Goal: Task Accomplishment & Management: Manage account settings

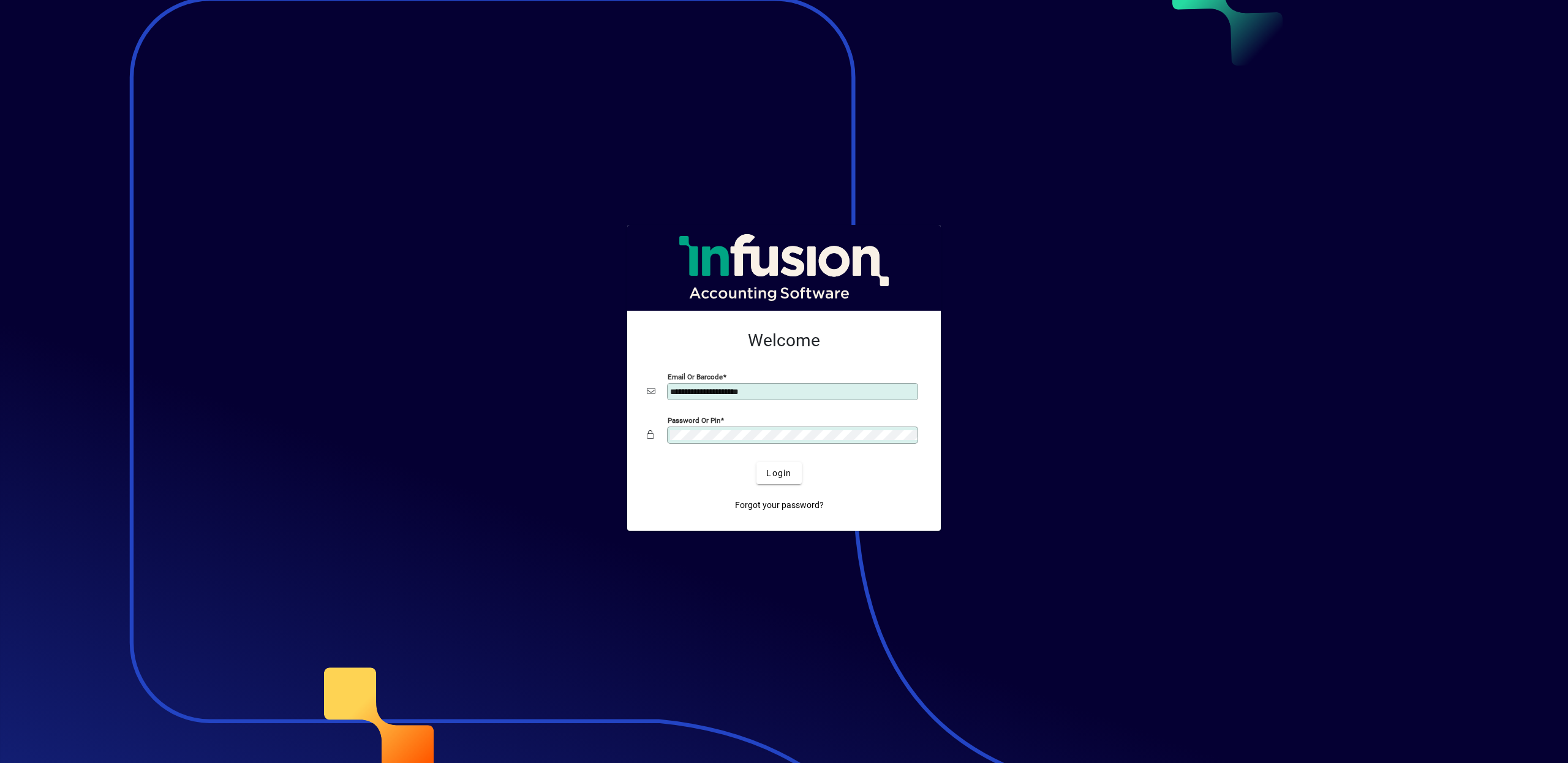
type input "**********"
click at [776, 474] on span "Login" at bounding box center [779, 473] width 25 height 13
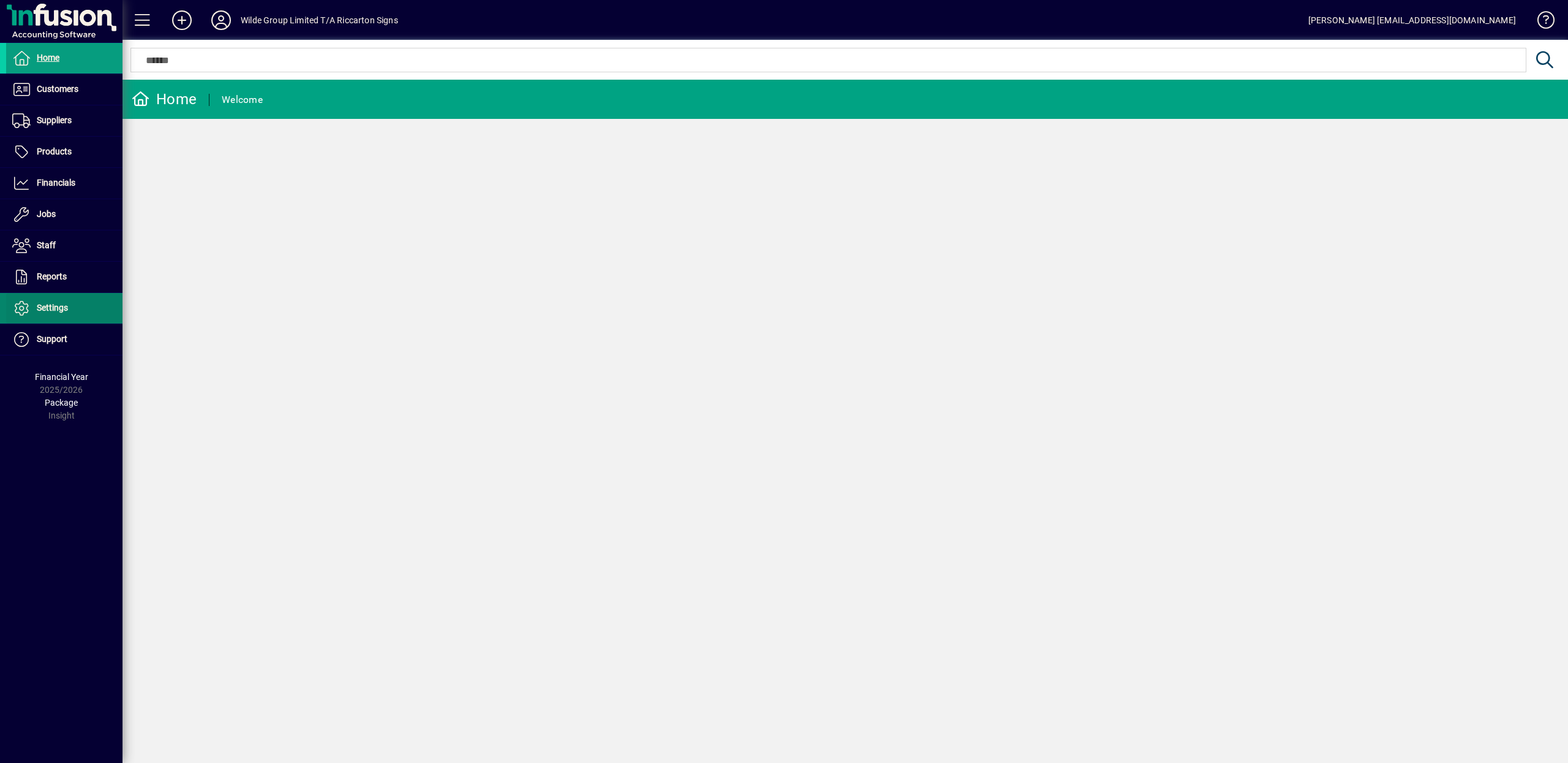
click at [52, 314] on span "Settings" at bounding box center [37, 308] width 62 height 15
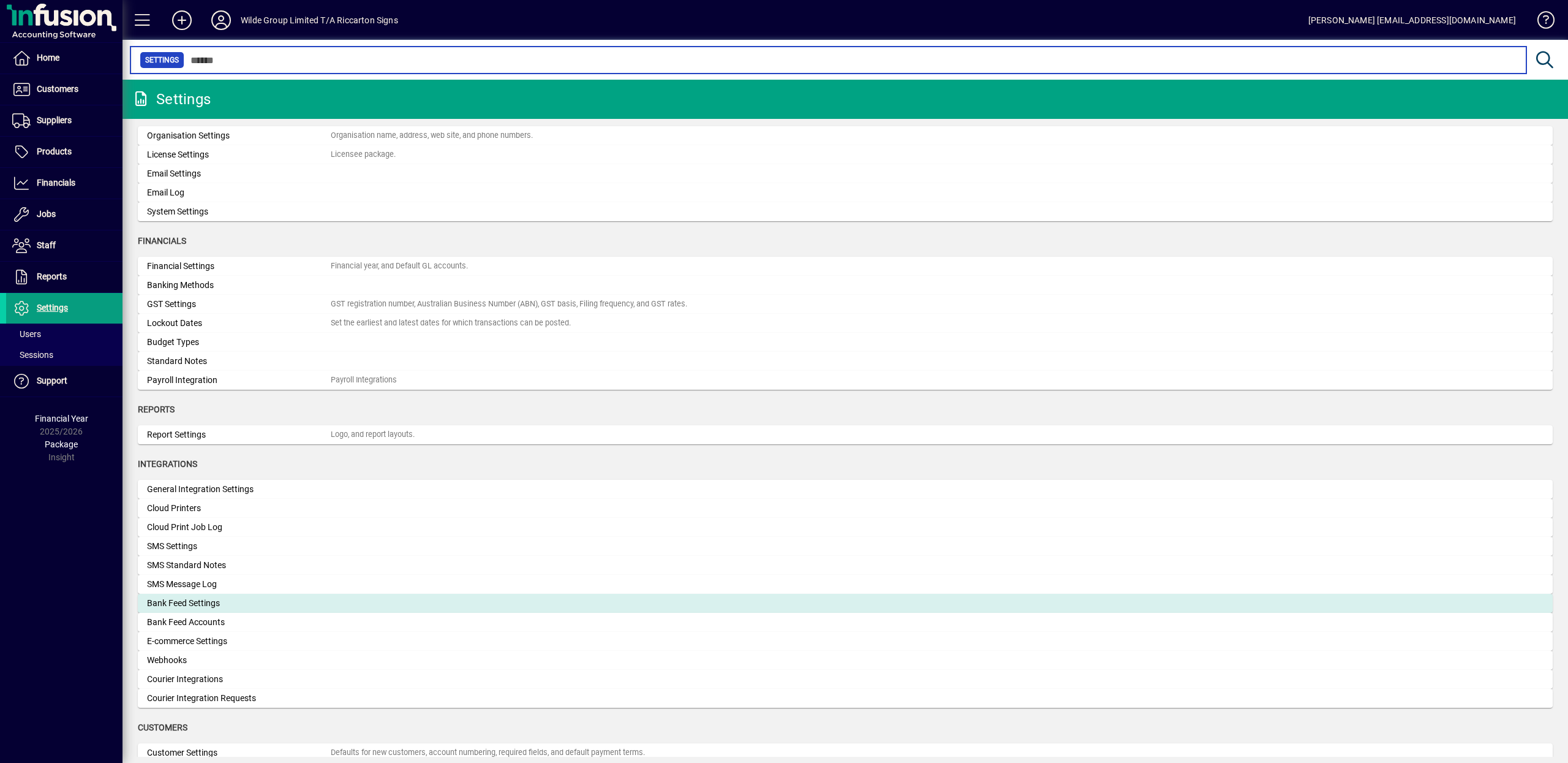
scroll to position [31, 0]
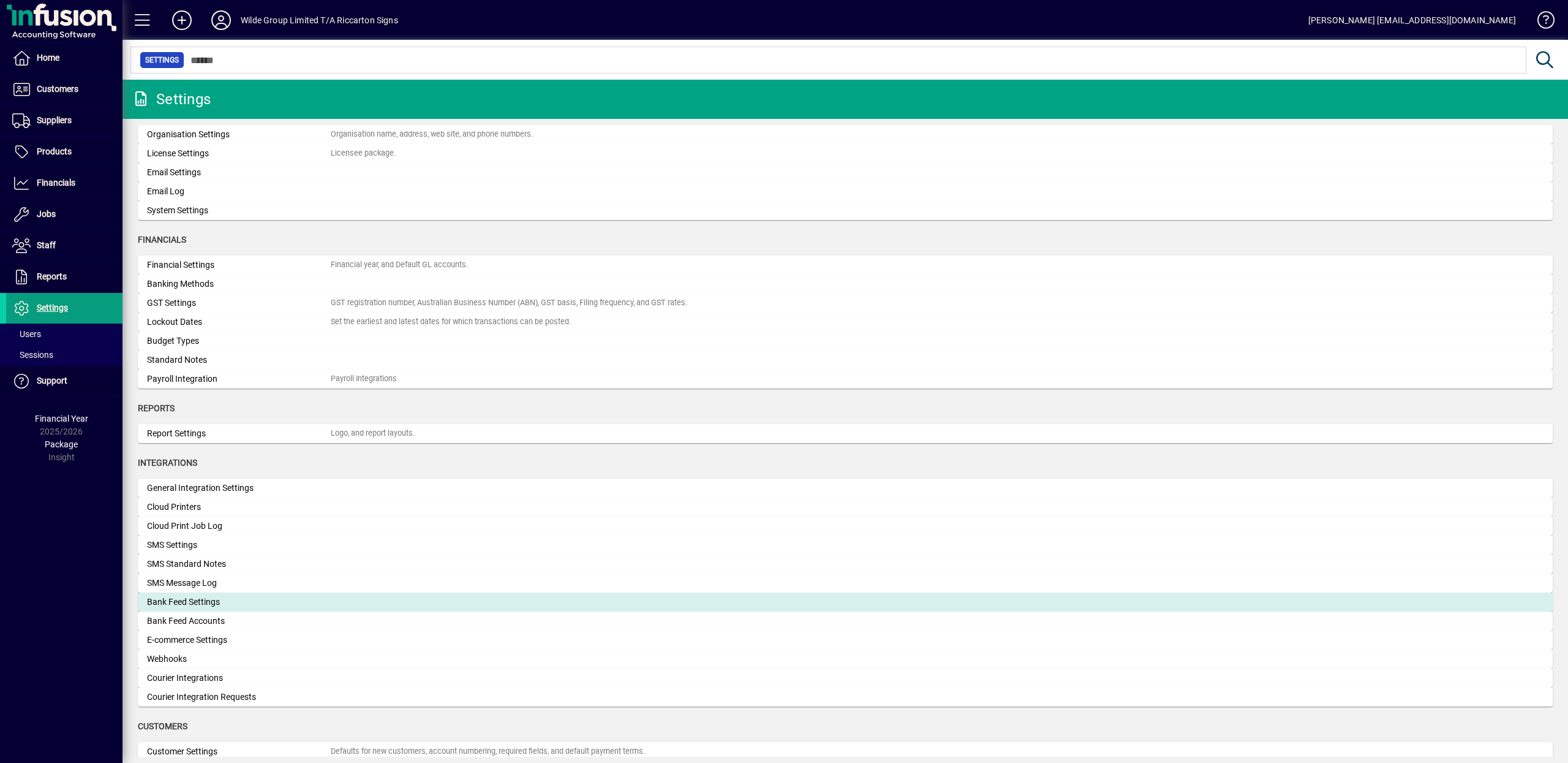
click at [186, 598] on div "Bank Feed Settings" at bounding box center [238, 601] width 183 height 13
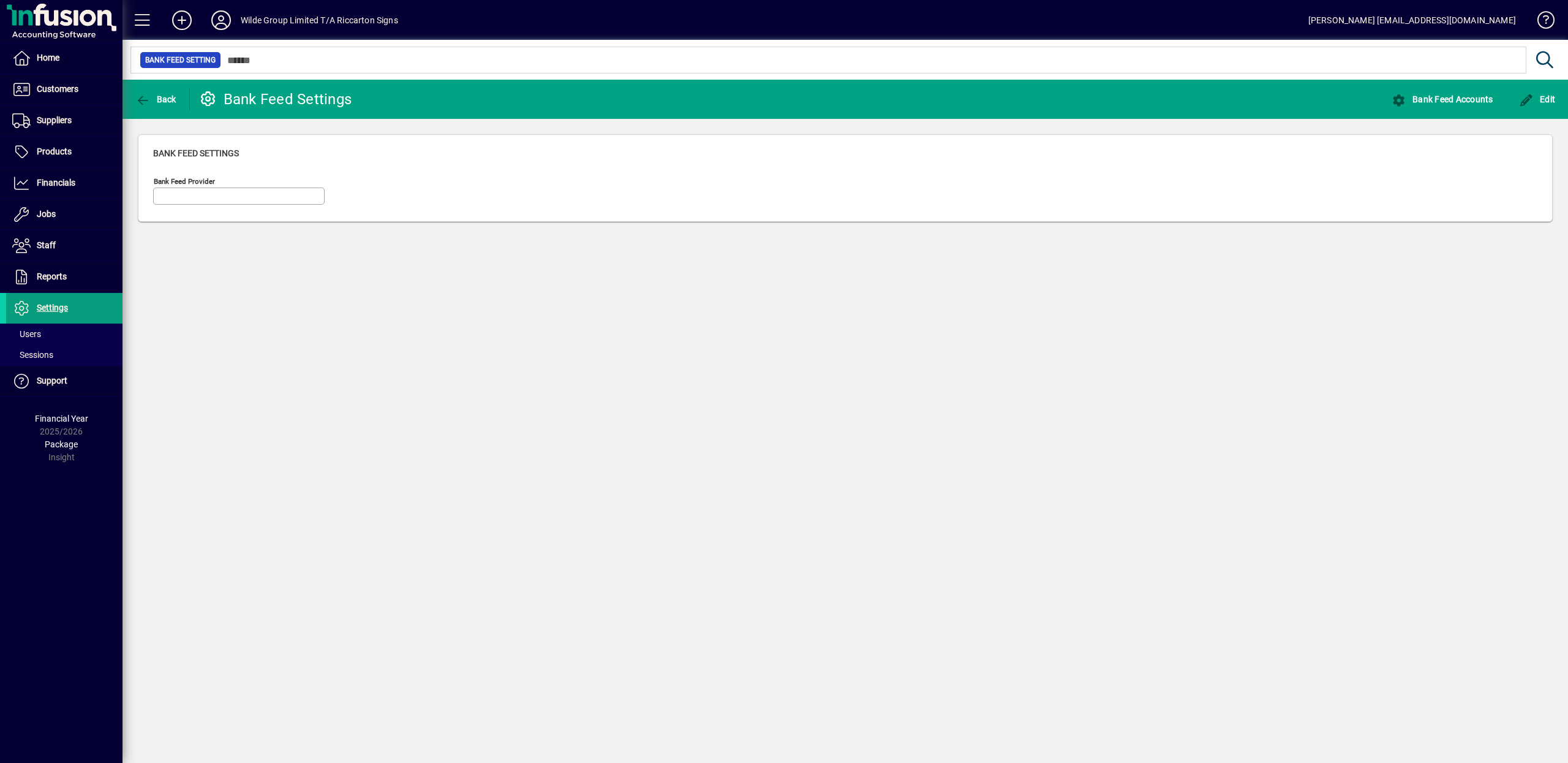
click at [198, 190] on mat-form-field "Bank Feed Provider" at bounding box center [239, 196] width 171 height 43
click at [1450, 100] on span "Bank Feed Accounts" at bounding box center [1442, 99] width 102 height 10
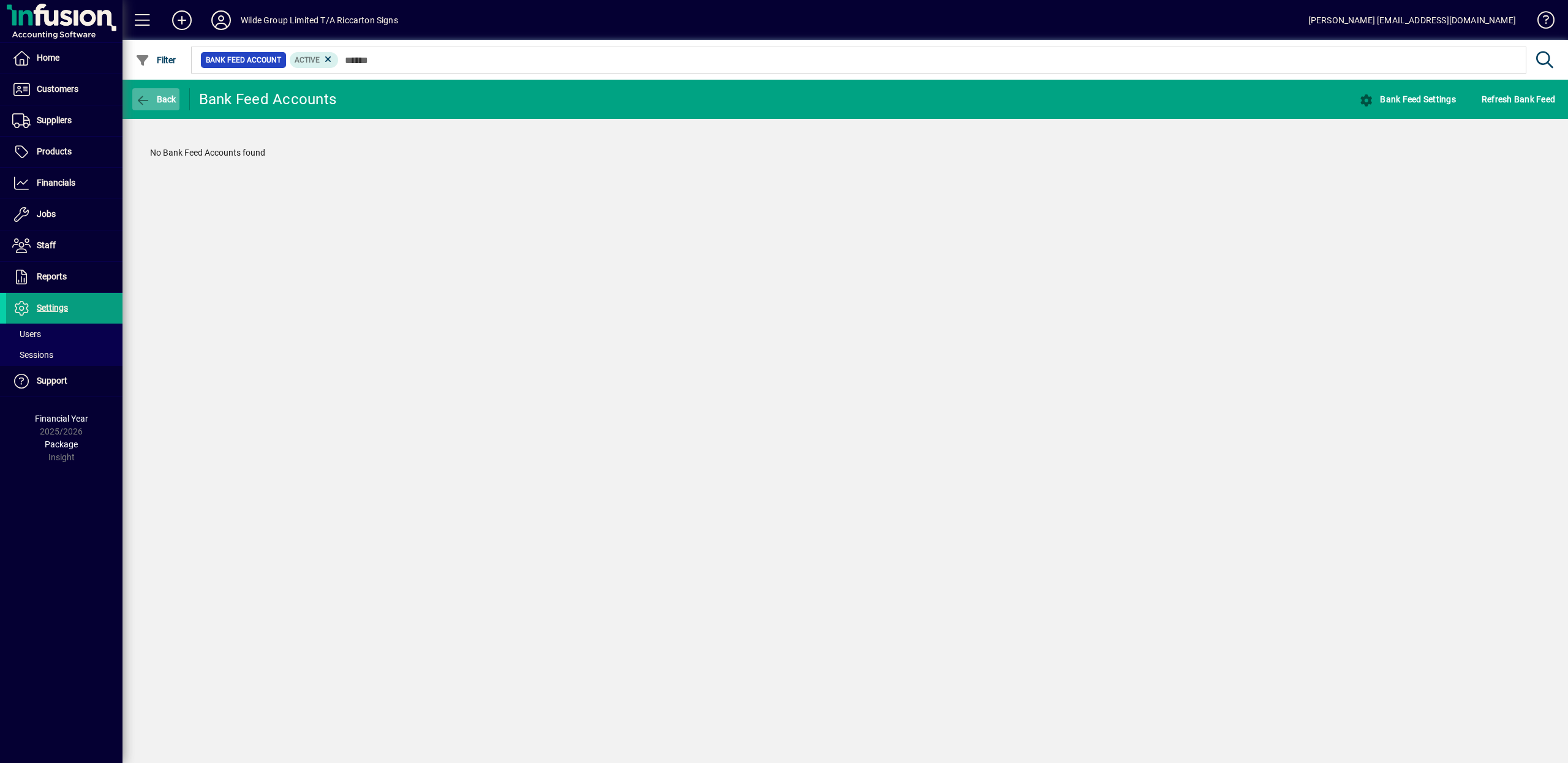
click at [150, 95] on span "Back" at bounding box center [156, 99] width 41 height 10
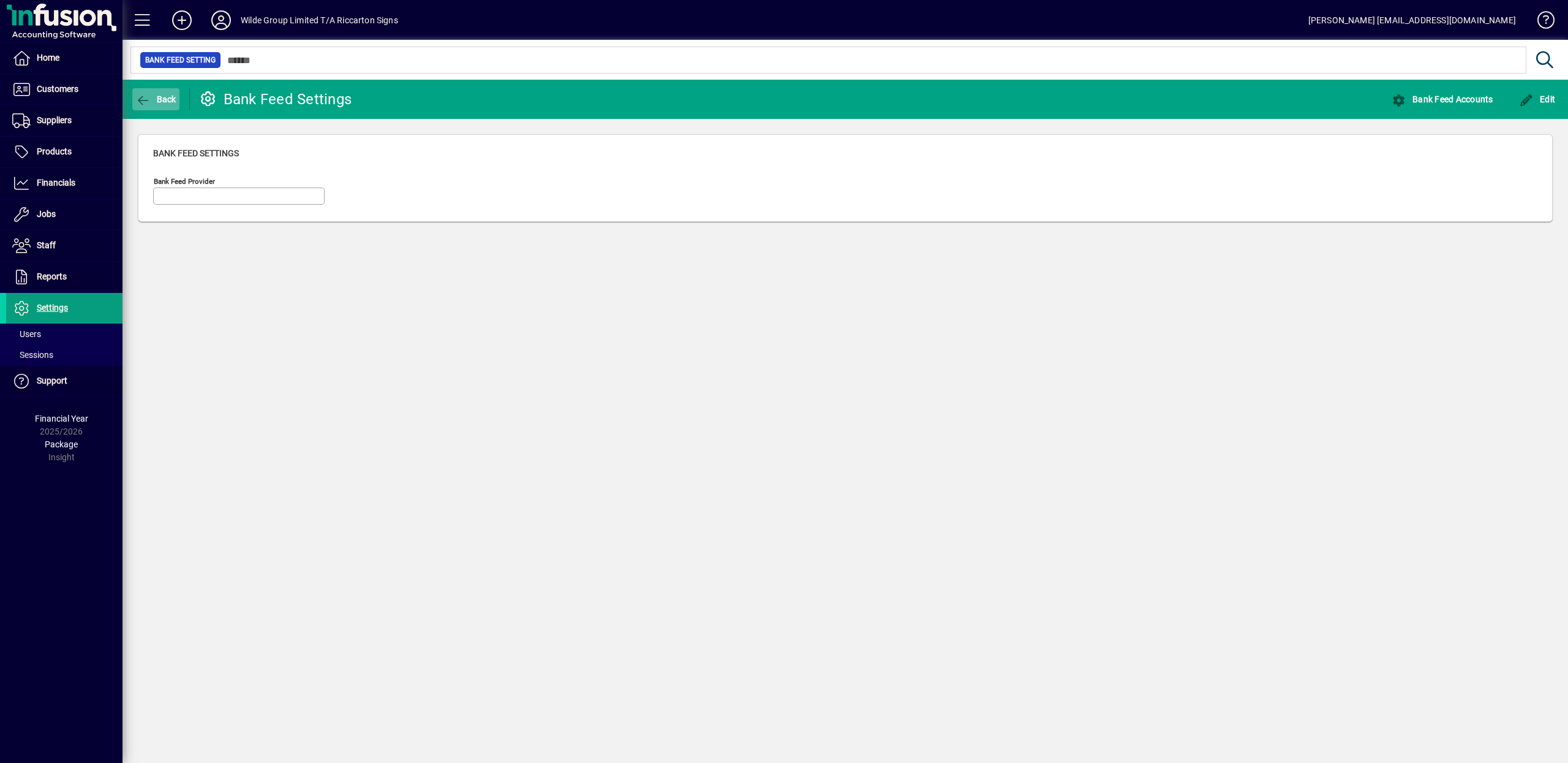
click at [157, 97] on span "Back" at bounding box center [156, 99] width 41 height 10
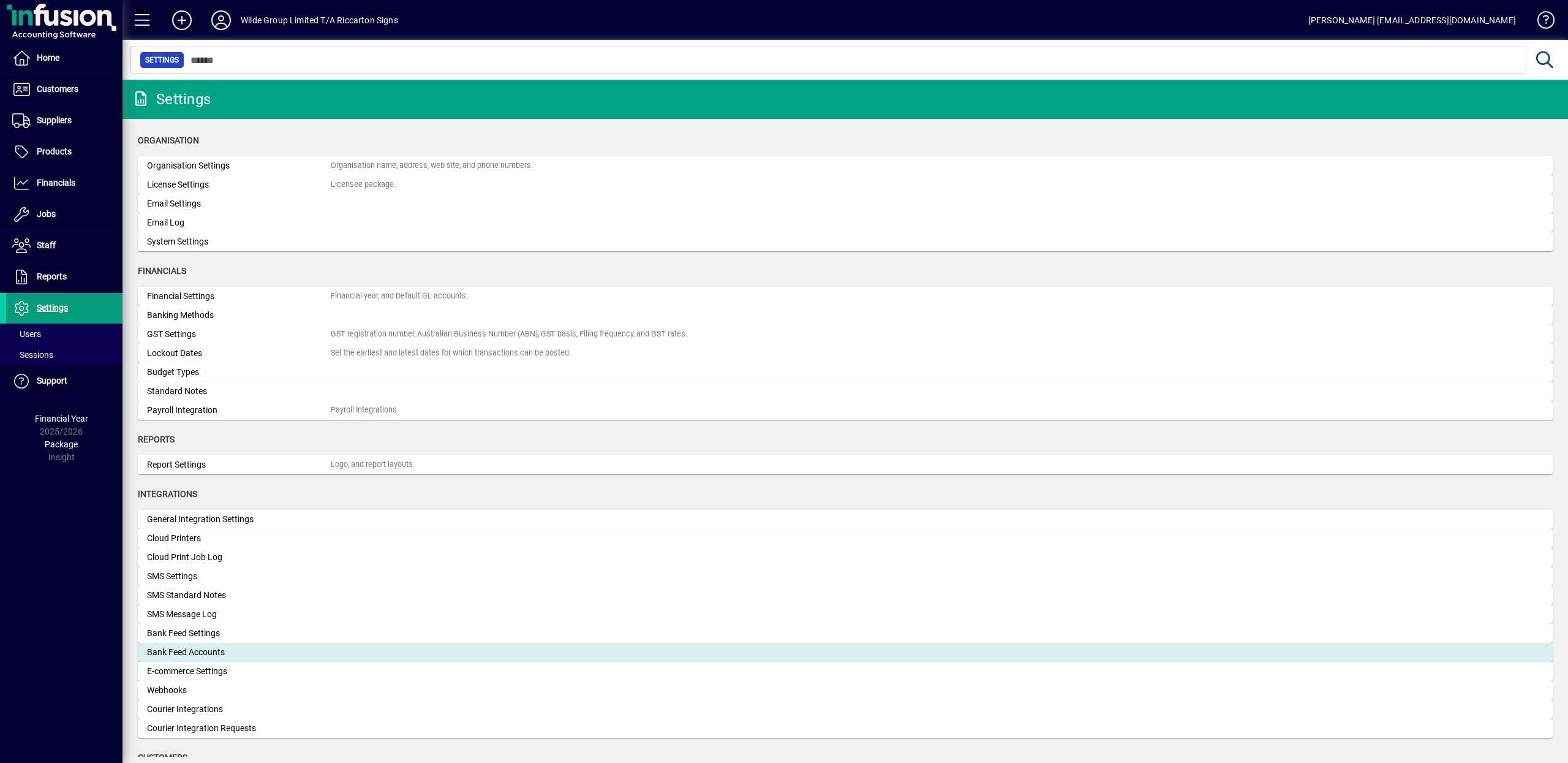
click at [203, 656] on div "Bank Feed Accounts" at bounding box center [238, 651] width 183 height 13
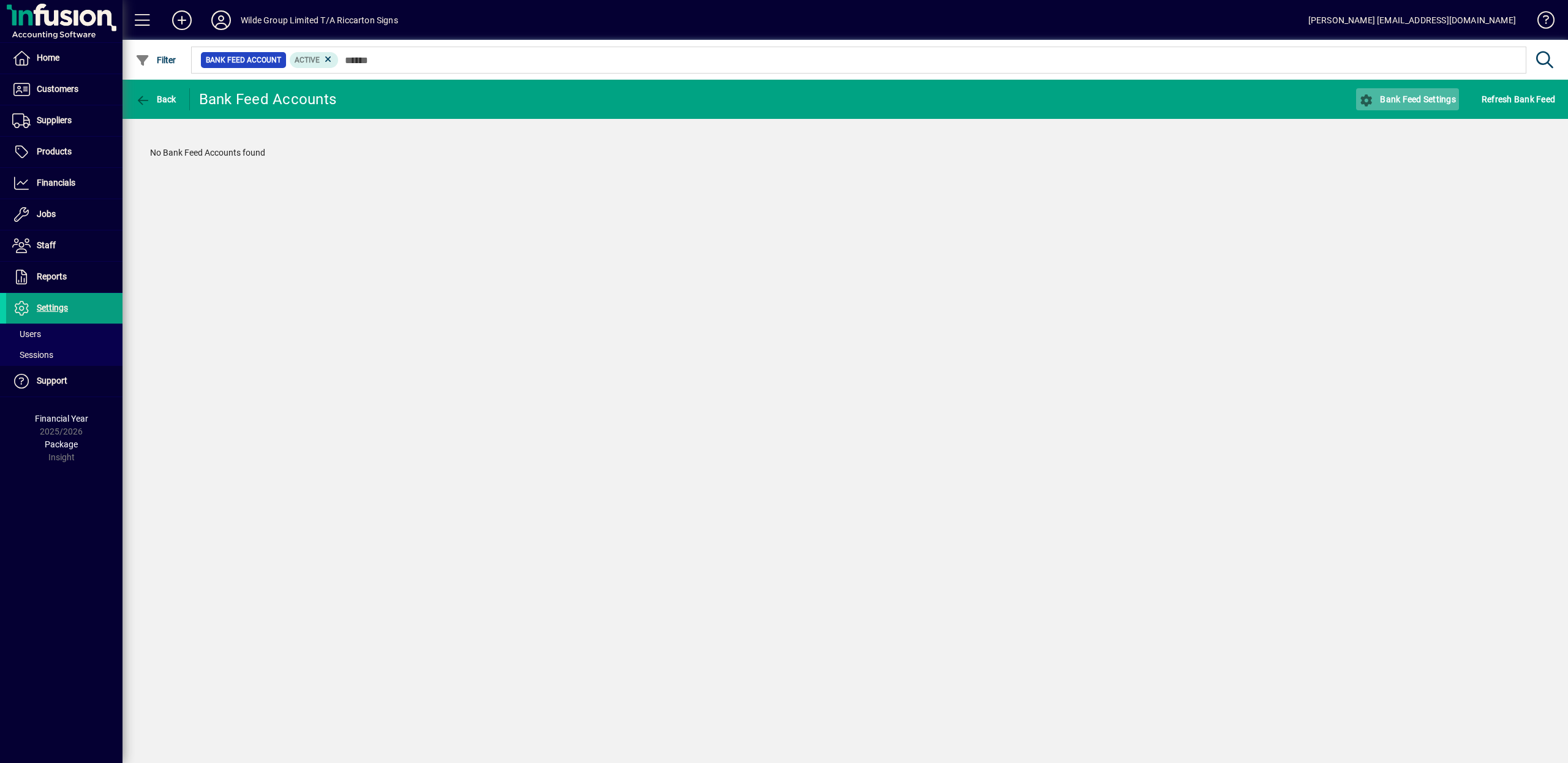
click at [1421, 106] on span "button" at bounding box center [1407, 99] width 103 height 29
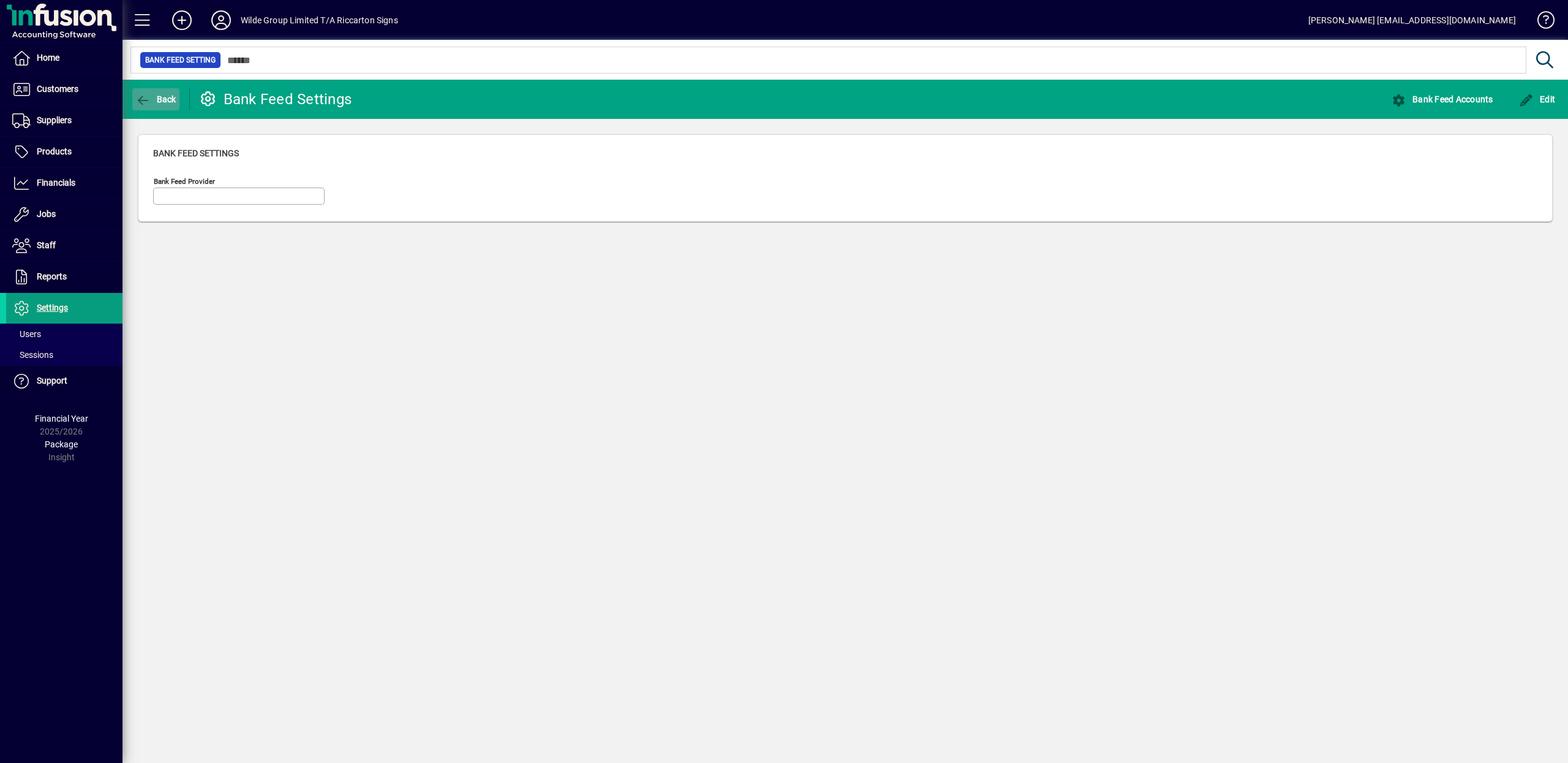
click at [163, 99] on span "Back" at bounding box center [156, 99] width 41 height 10
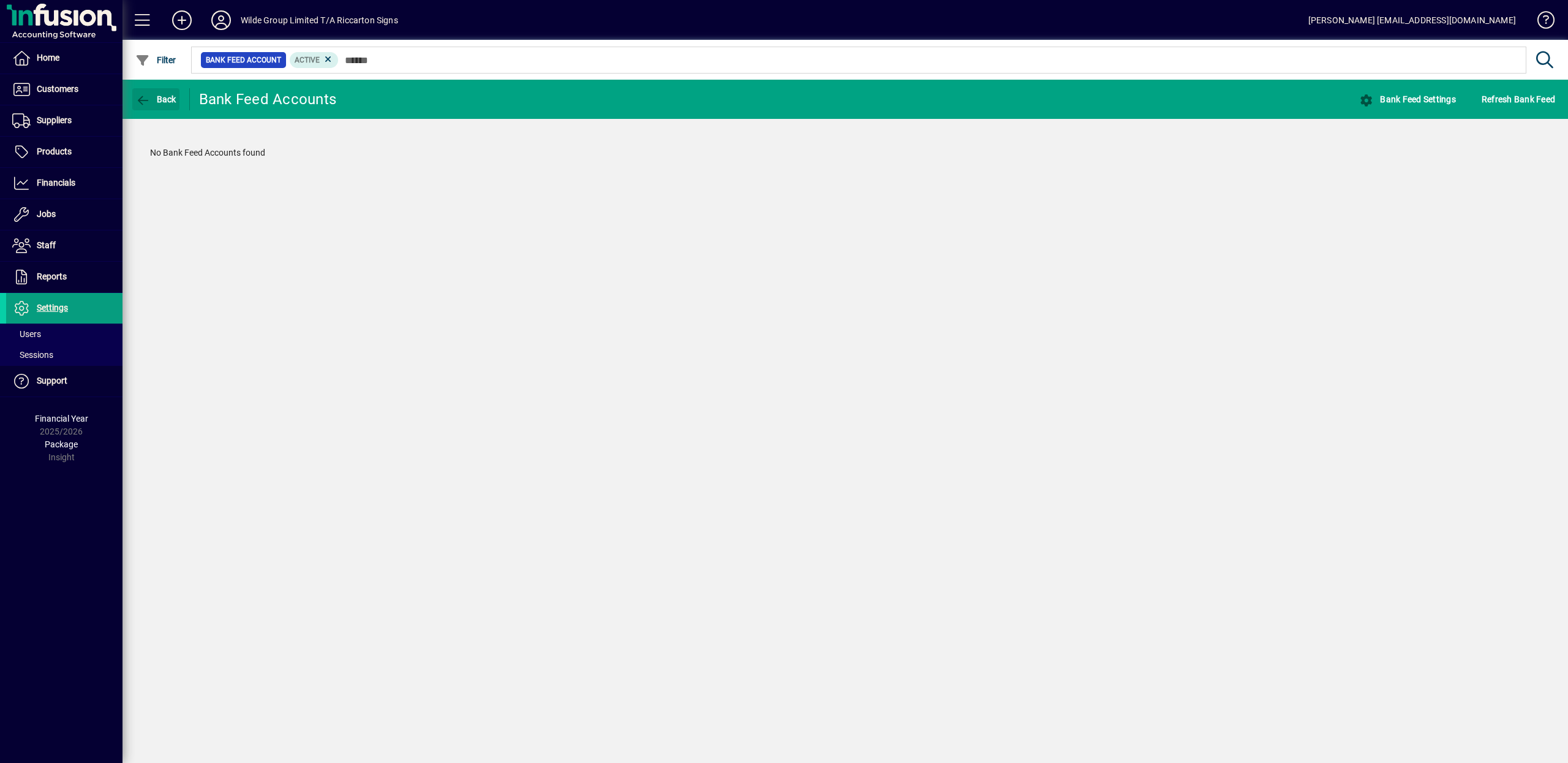
click at [163, 99] on span "Back" at bounding box center [156, 99] width 41 height 10
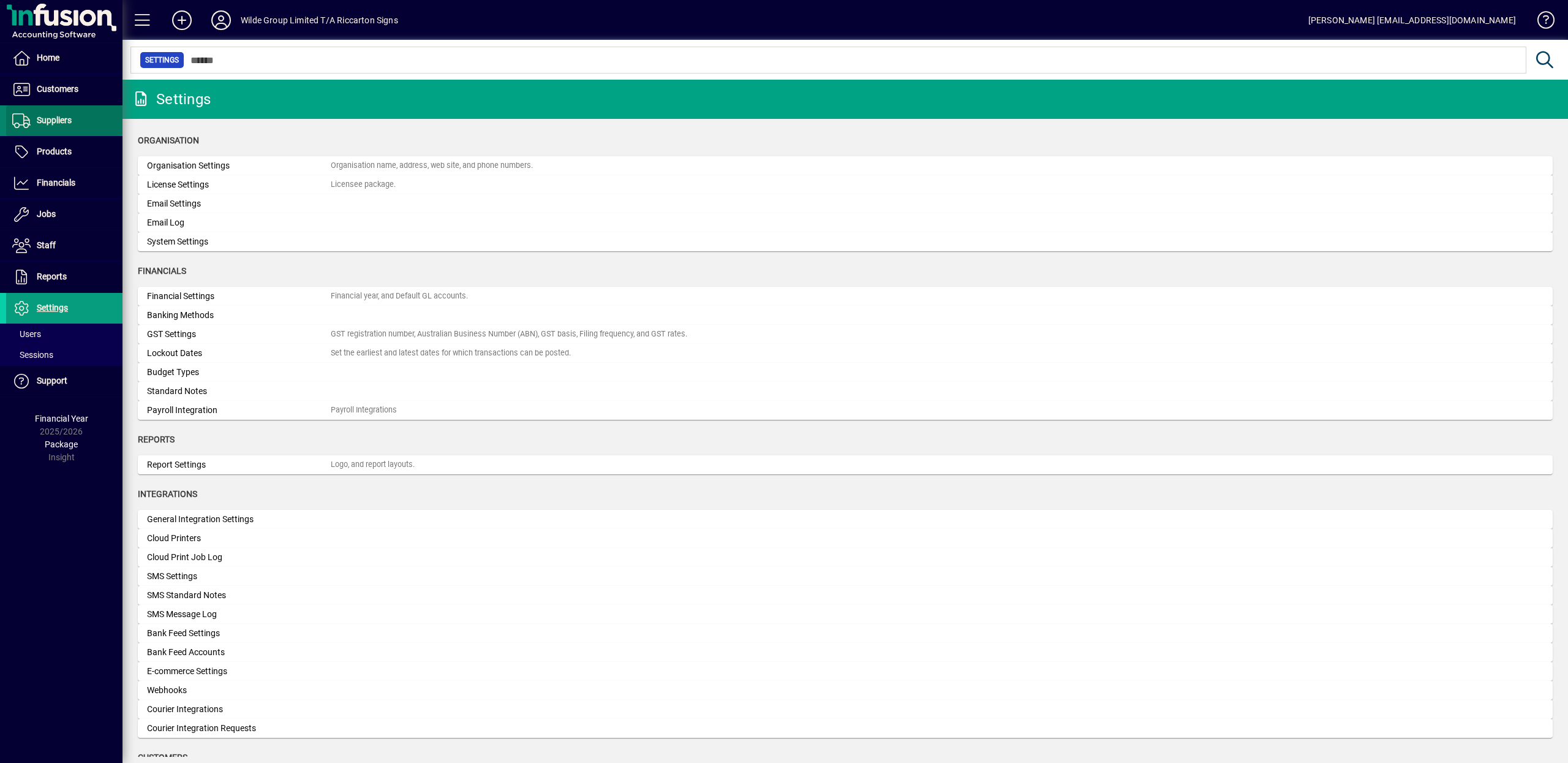
click at [47, 122] on span "Suppliers" at bounding box center [54, 120] width 35 height 10
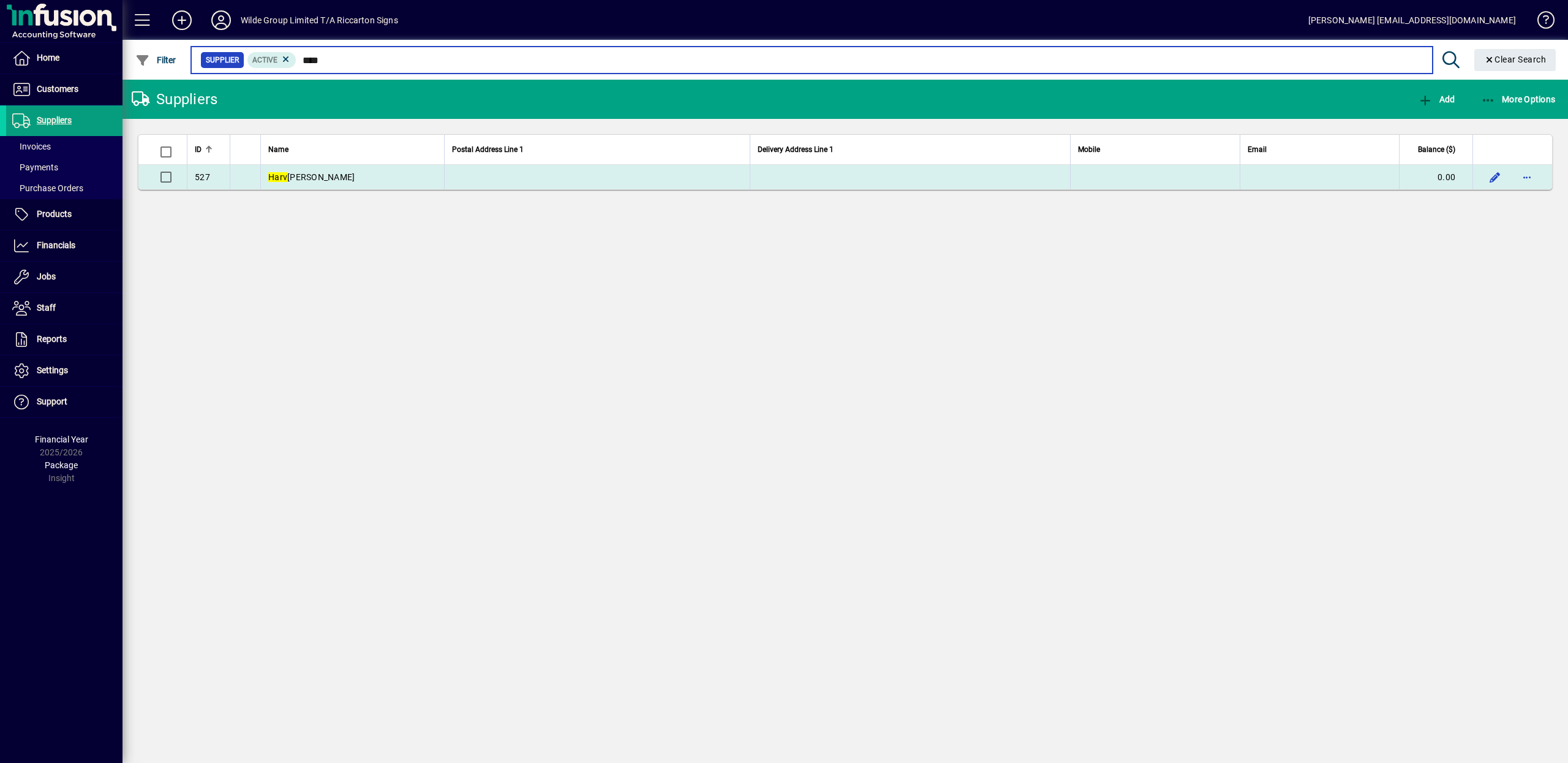
type input "****"
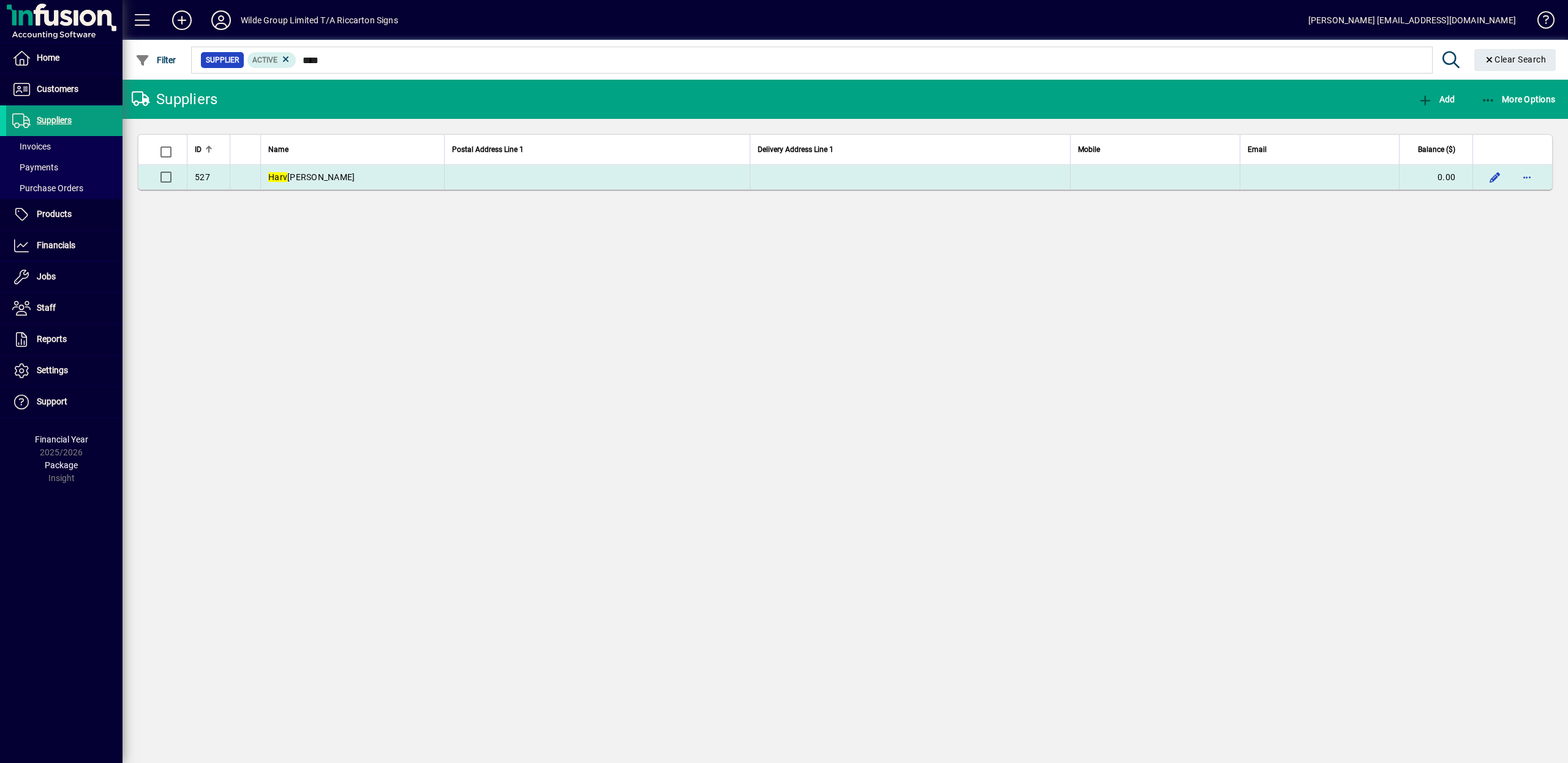
click at [309, 177] on span "[PERSON_NAME]" at bounding box center [311, 177] width 86 height 10
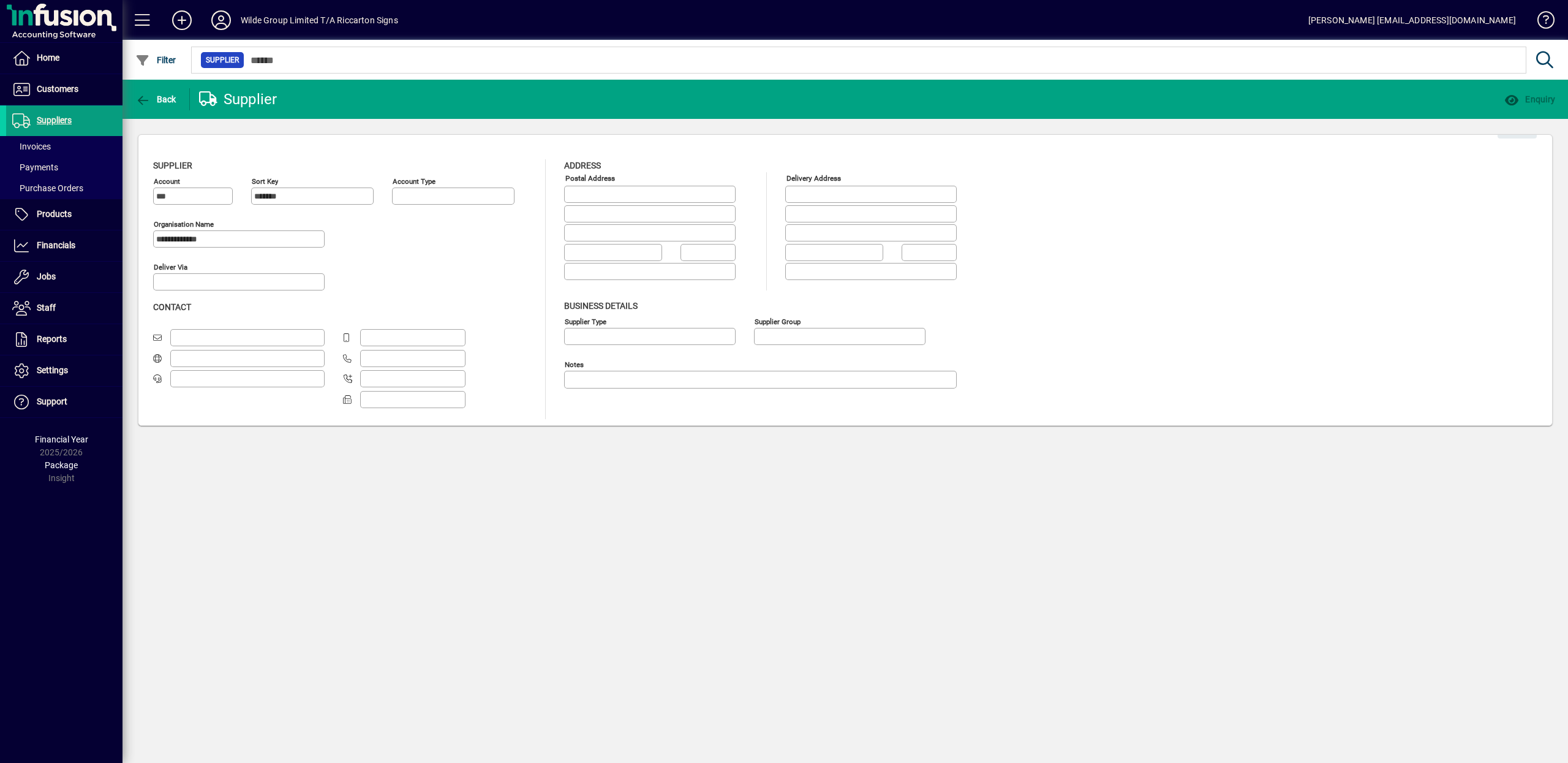
type input "**********"
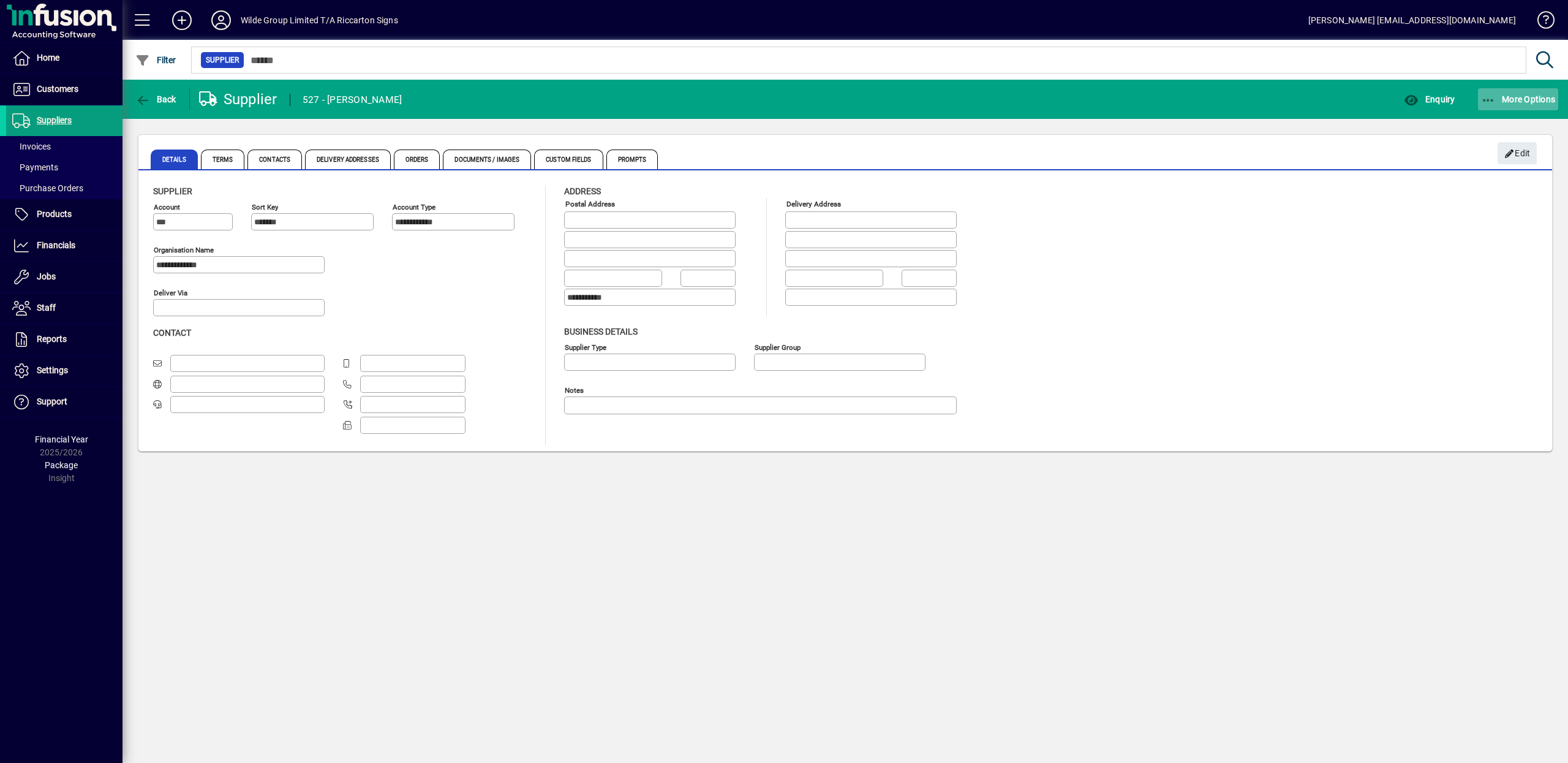
click at [1481, 103] on icon "button" at bounding box center [1489, 100] width 15 height 12
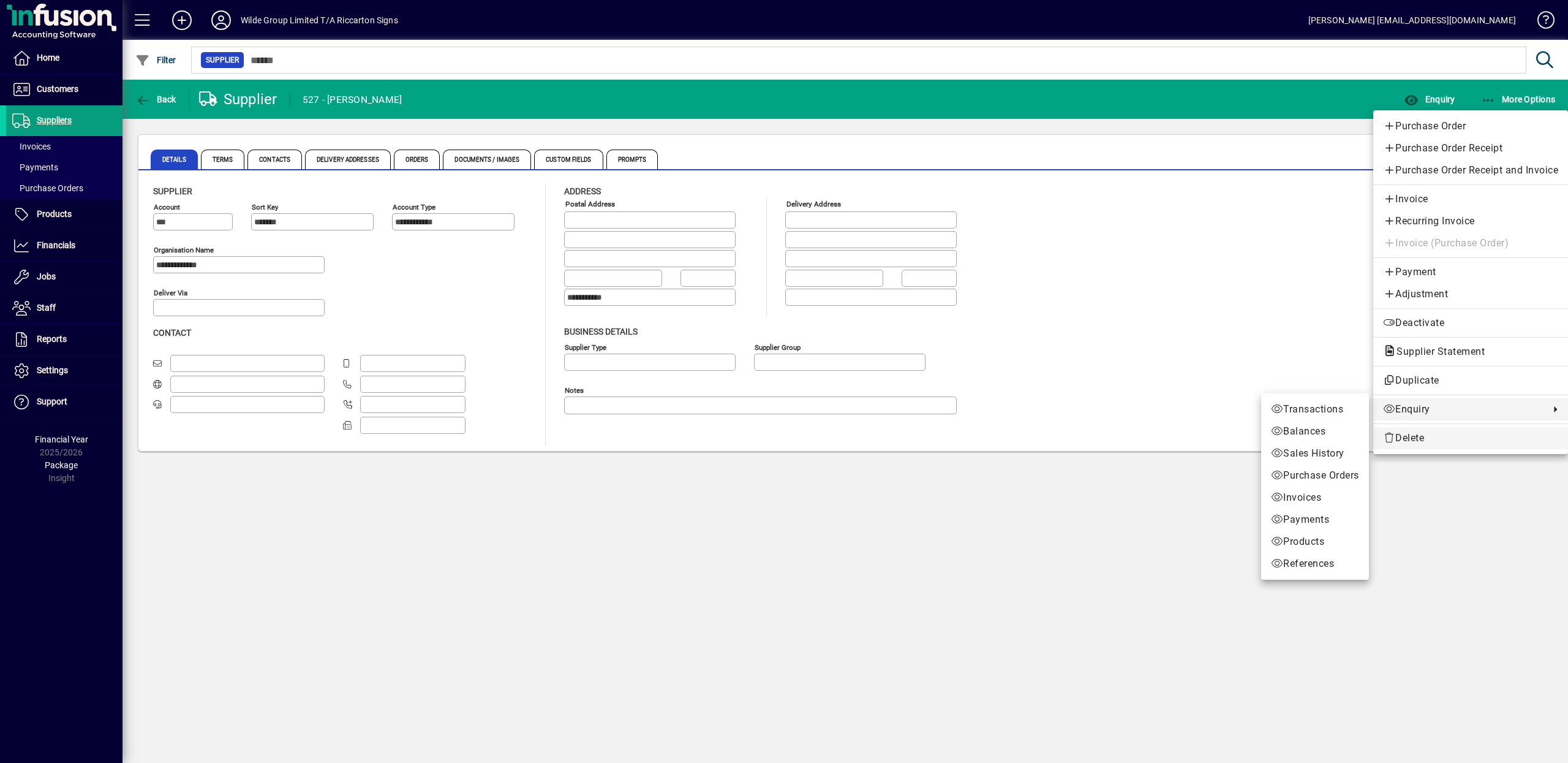
click at [1452, 437] on span "Delete" at bounding box center [1471, 438] width 175 height 15
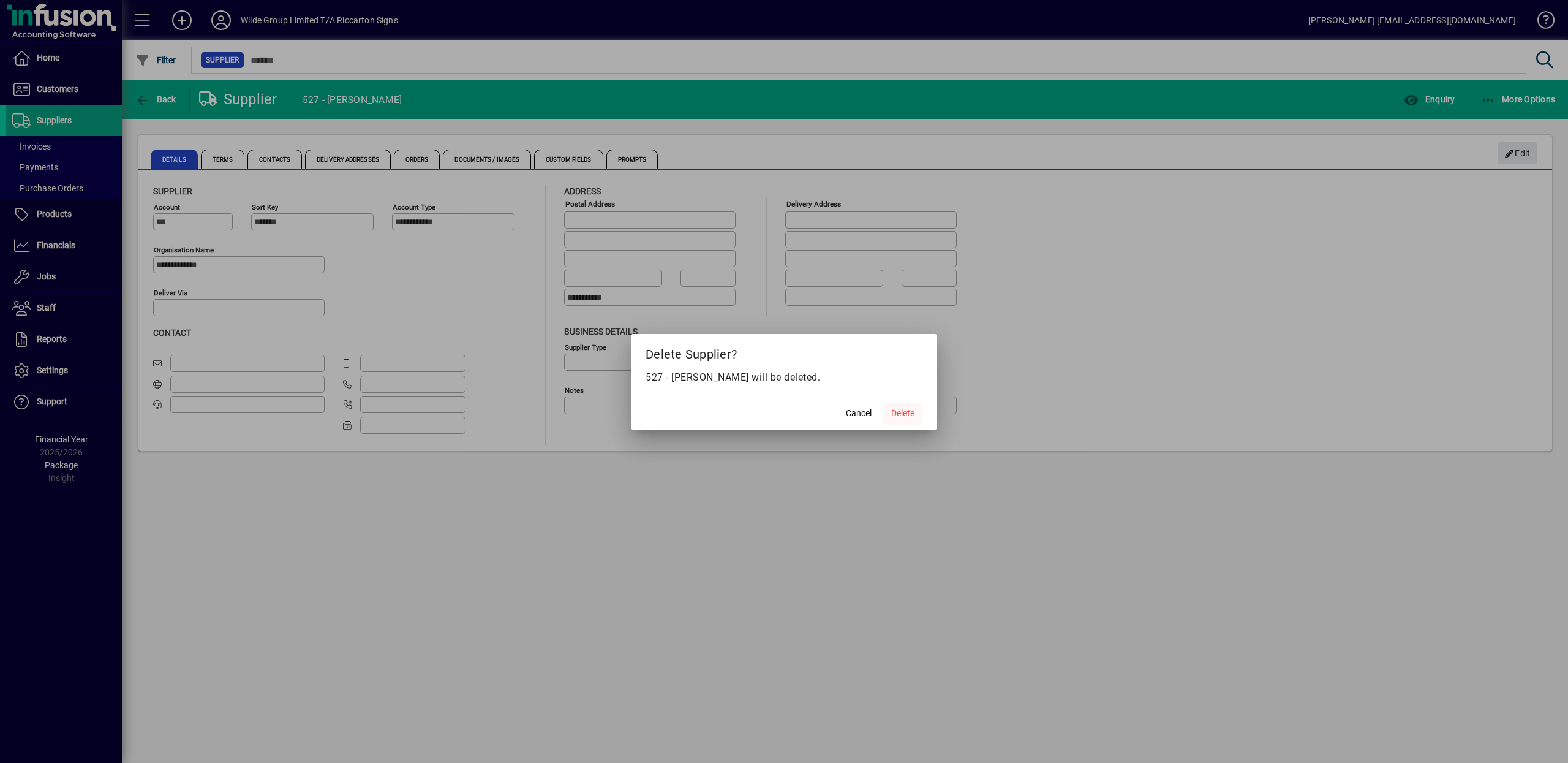
click at [909, 416] on span "Delete" at bounding box center [903, 413] width 23 height 13
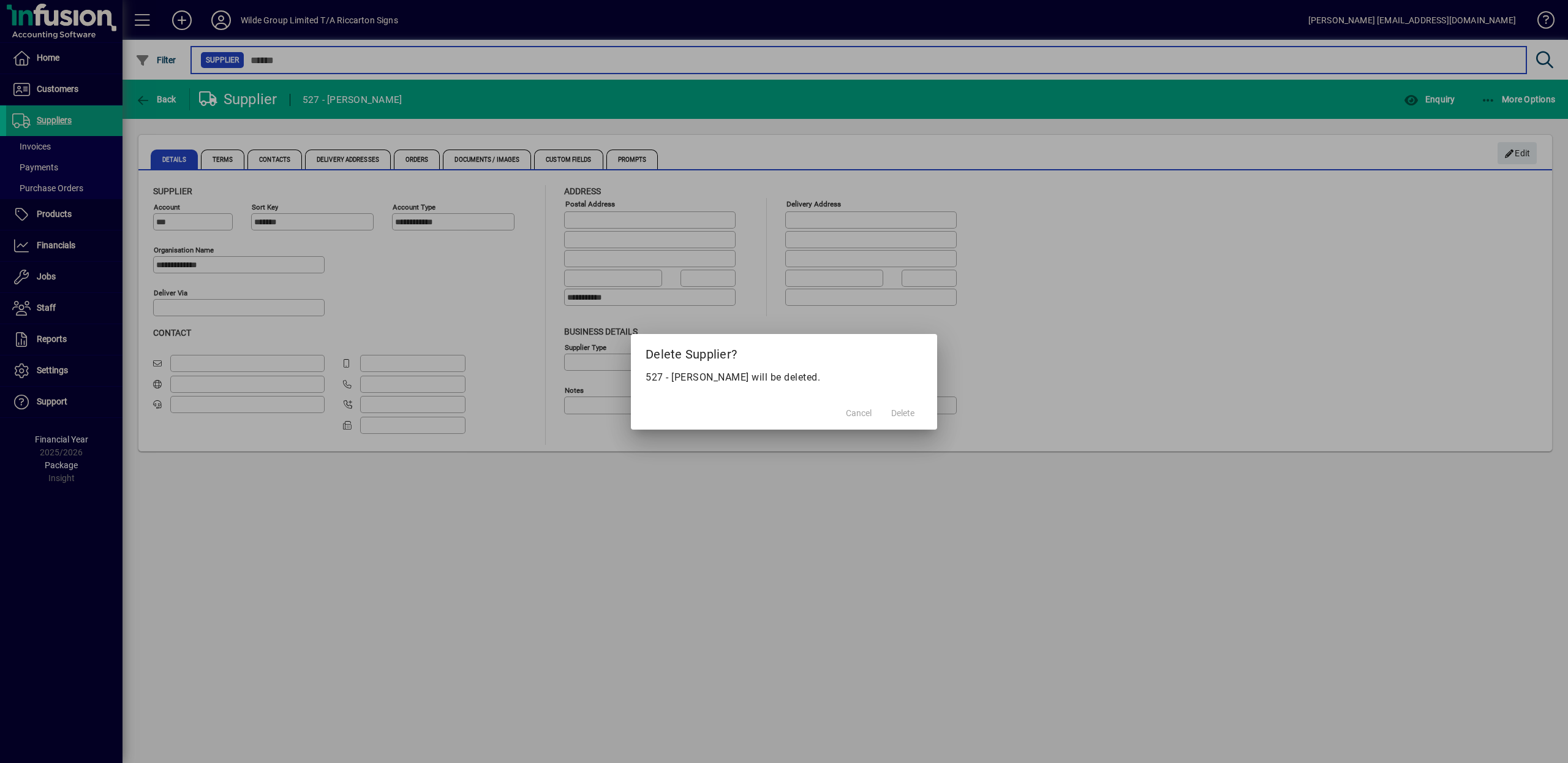
type input "****"
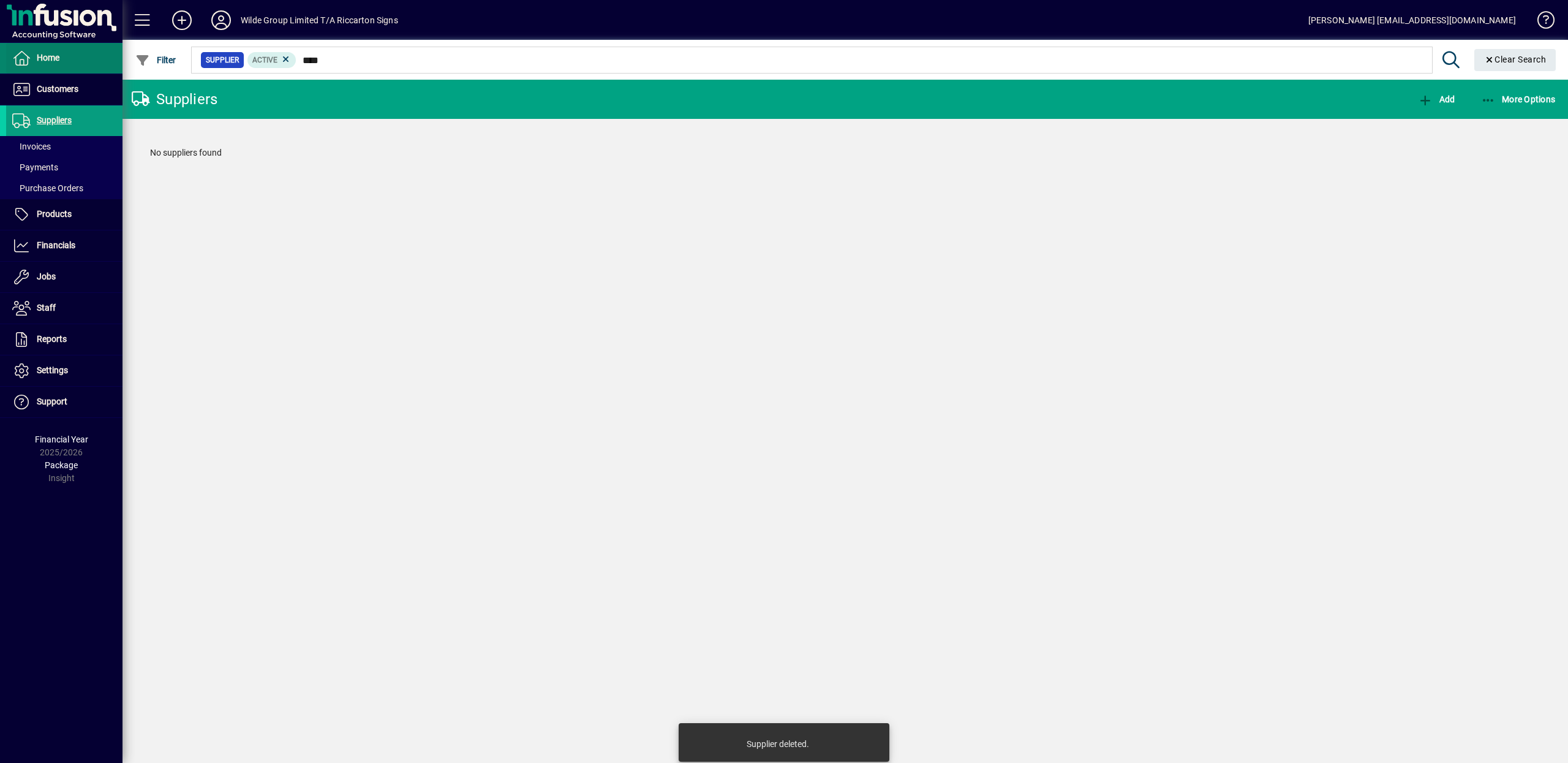
click at [55, 64] on span "Home" at bounding box center [32, 58] width 53 height 15
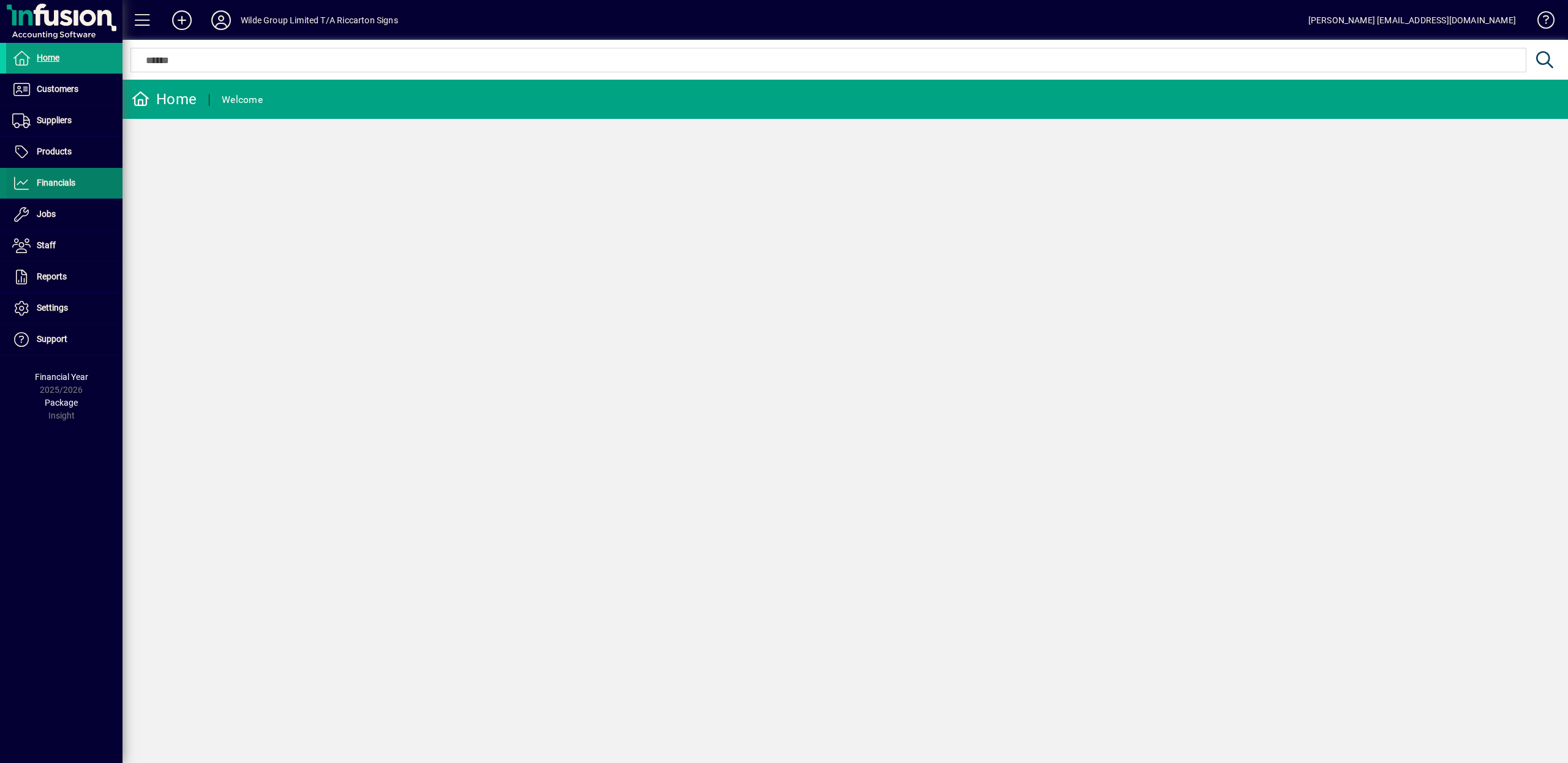
click at [52, 184] on span "Financials" at bounding box center [56, 182] width 39 height 10
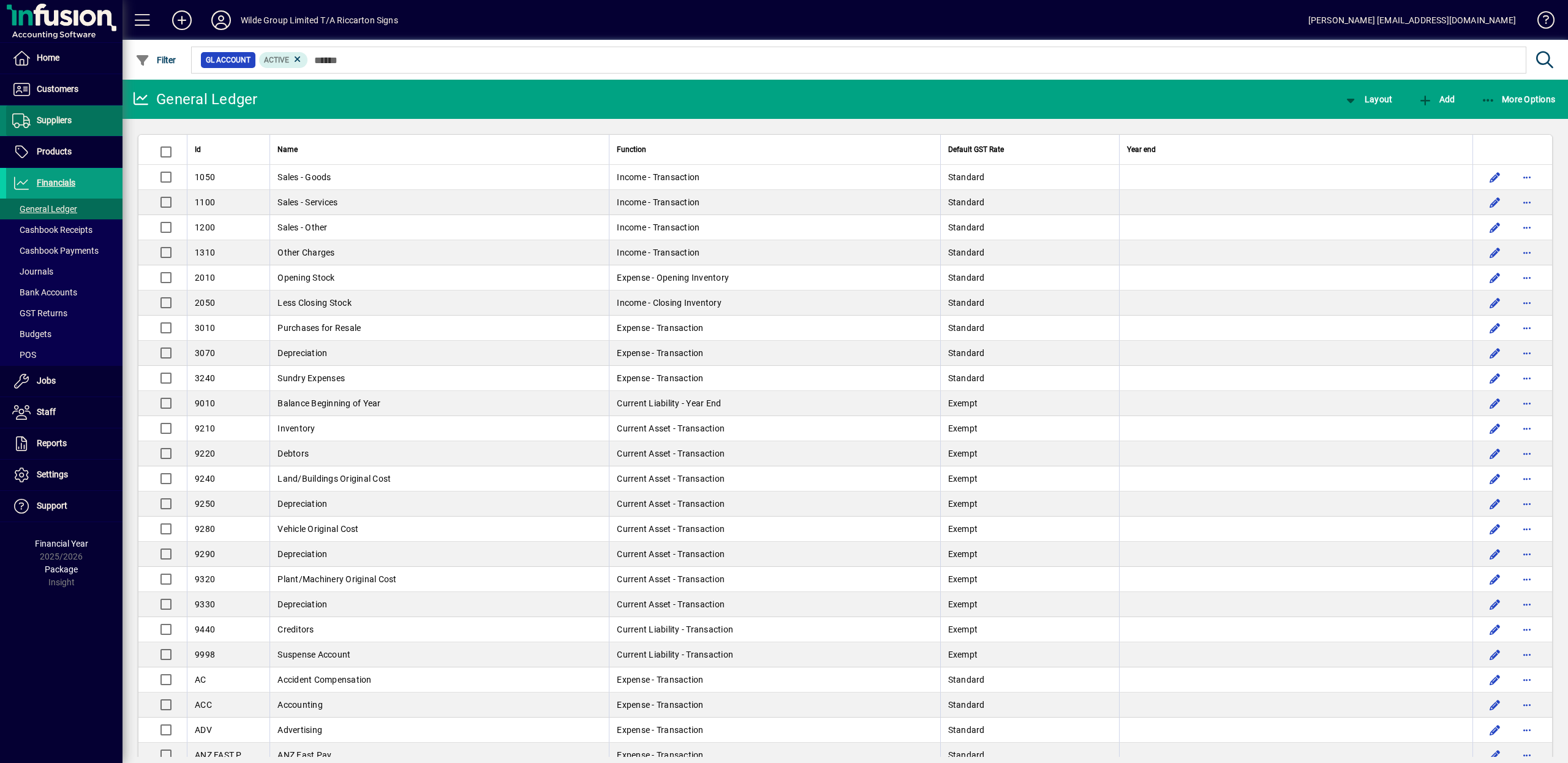
click at [51, 118] on span "Suppliers" at bounding box center [54, 120] width 35 height 10
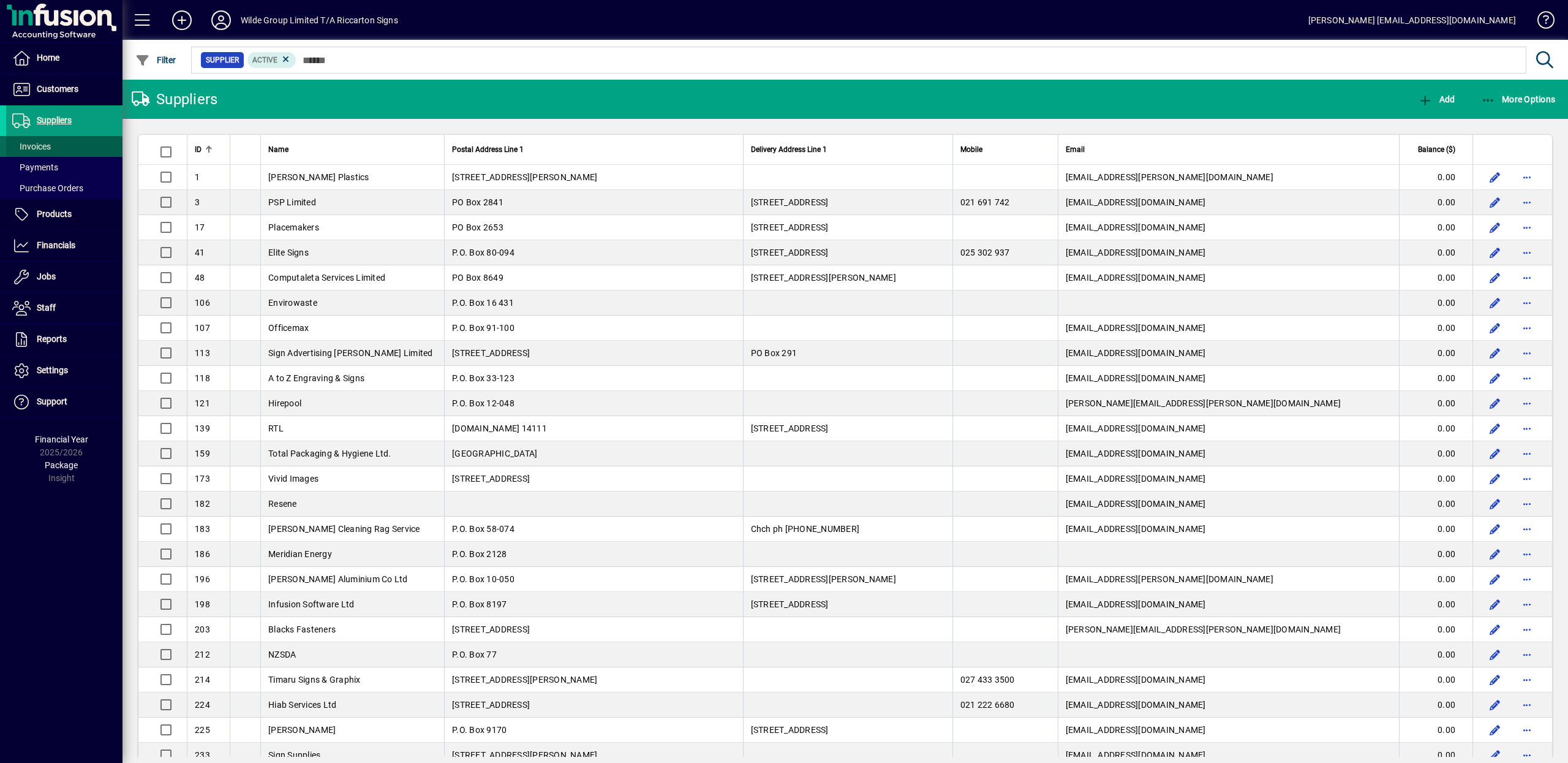
click at [36, 145] on span "Invoices" at bounding box center [31, 146] width 39 height 10
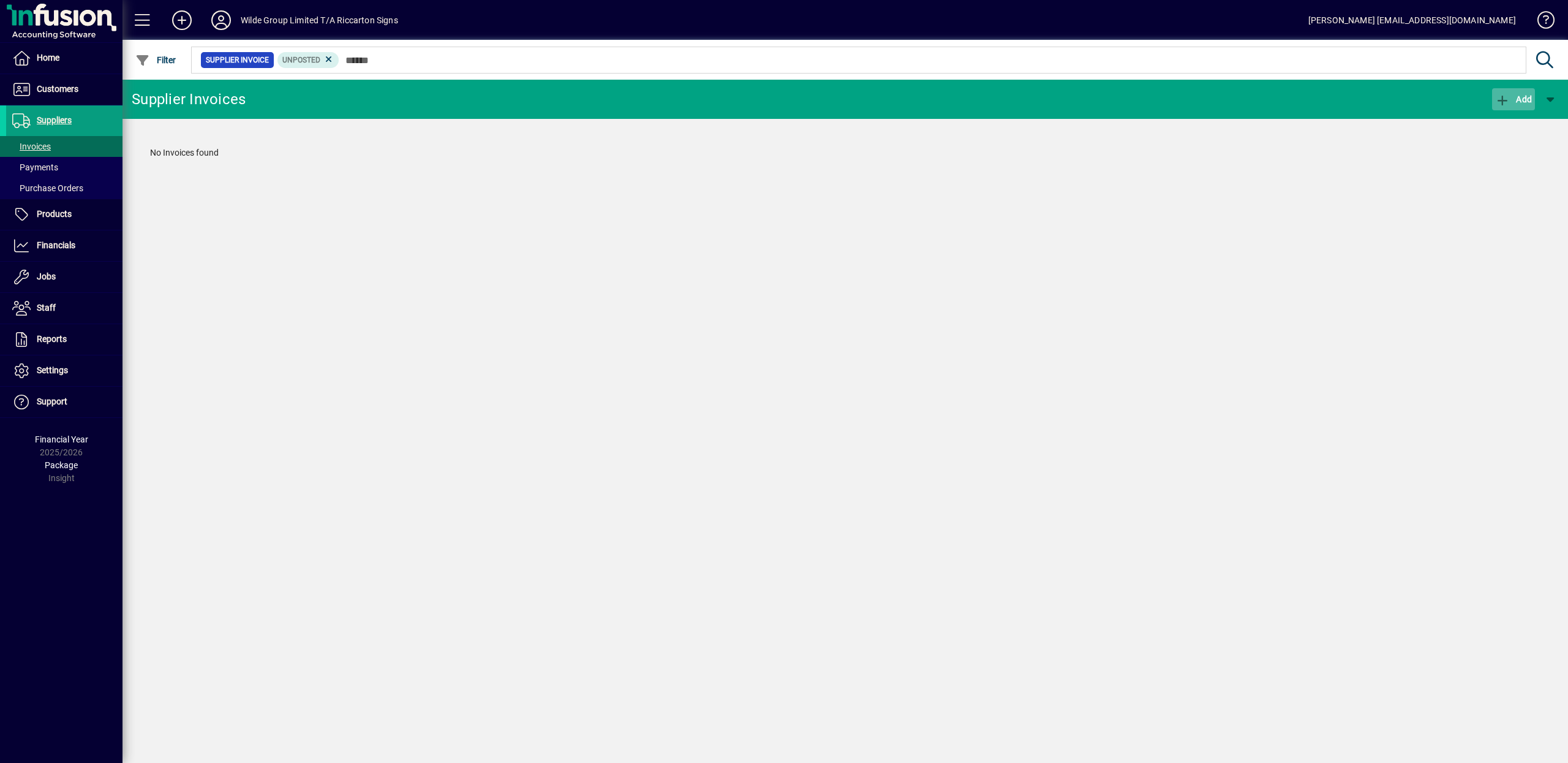
click at [1507, 99] on icon "button" at bounding box center [1502, 100] width 15 height 12
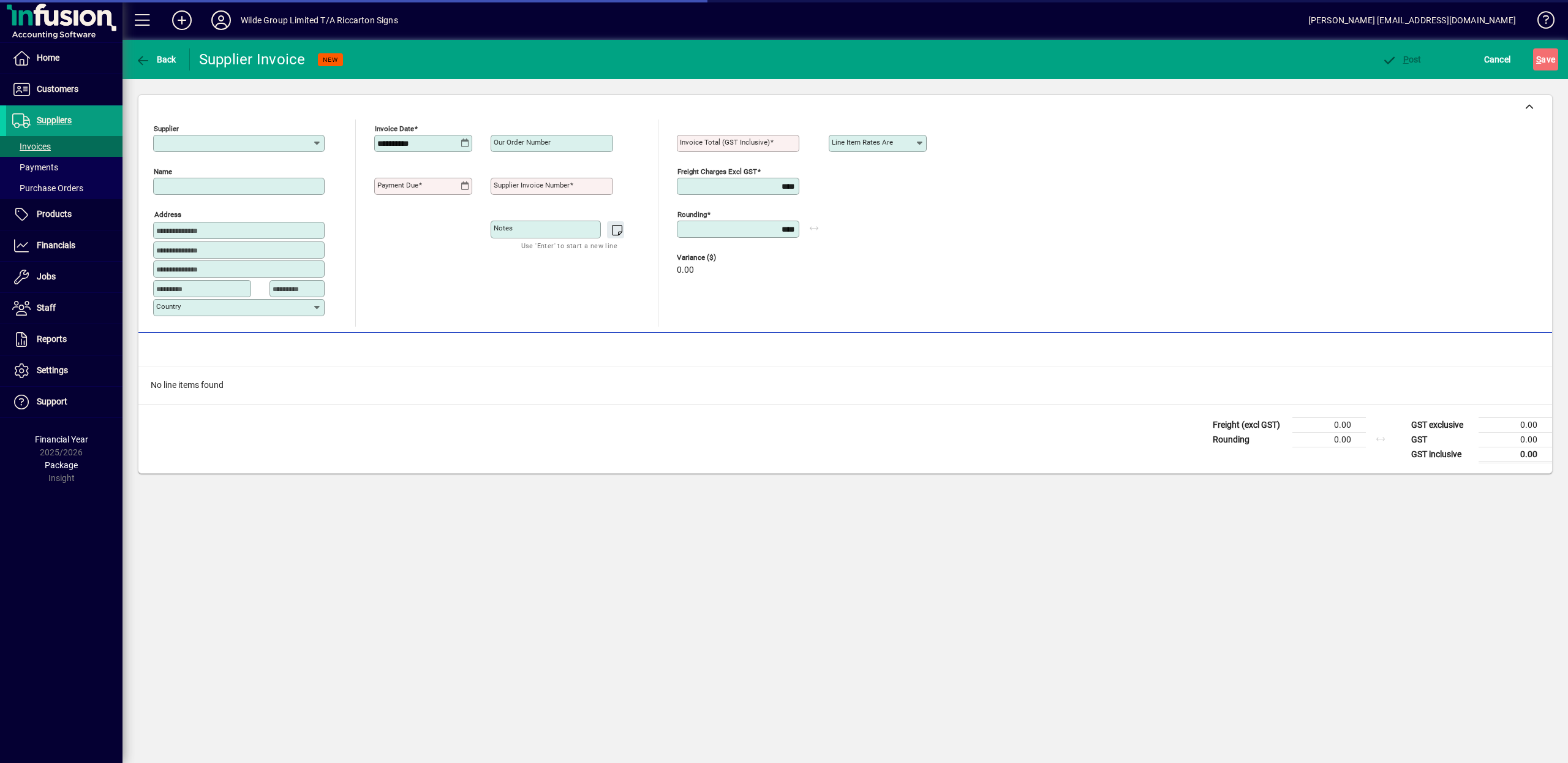
type input "**********"
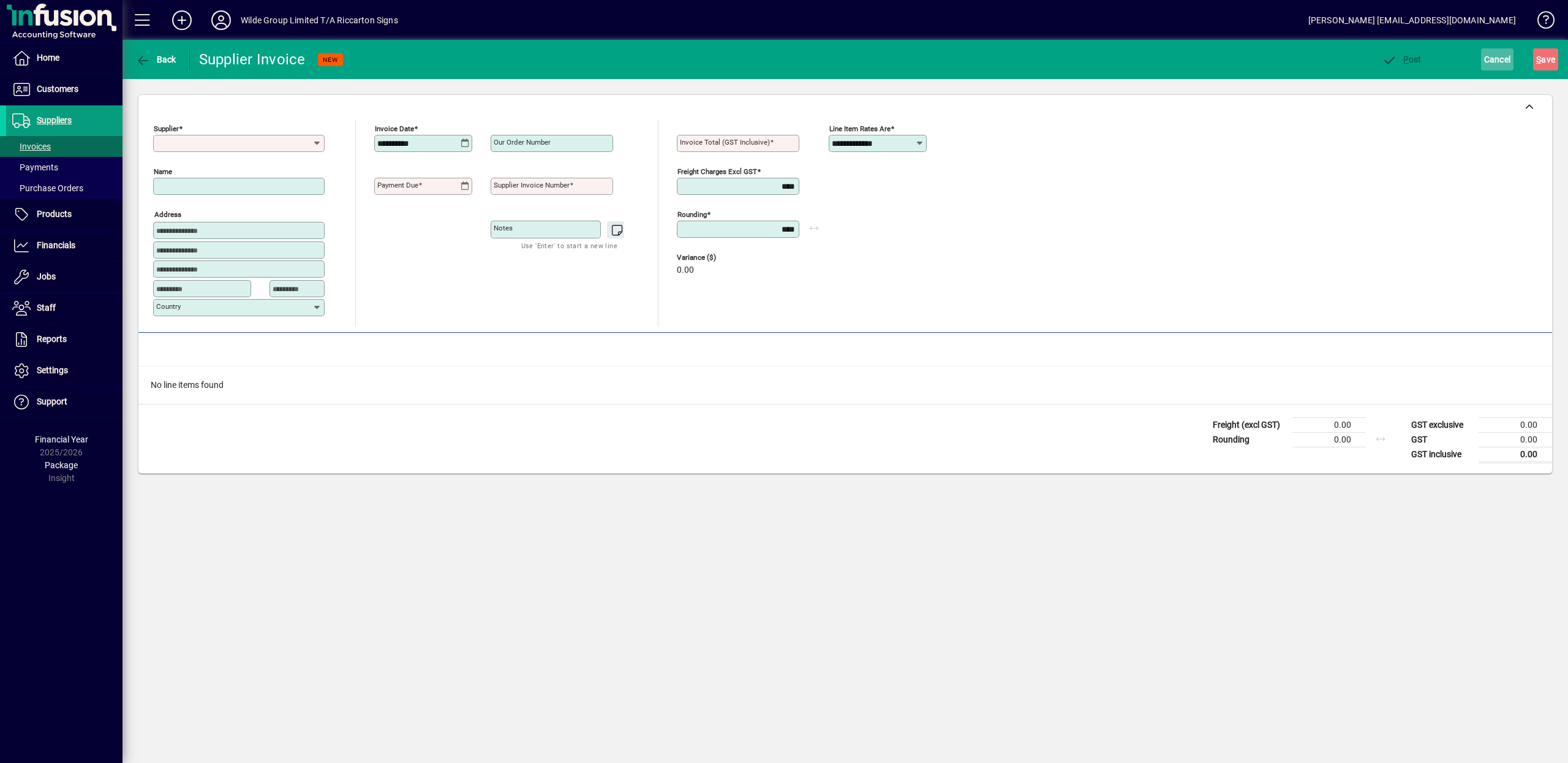
click at [1484, 61] on span "Cancel" at bounding box center [1498, 59] width 27 height 19
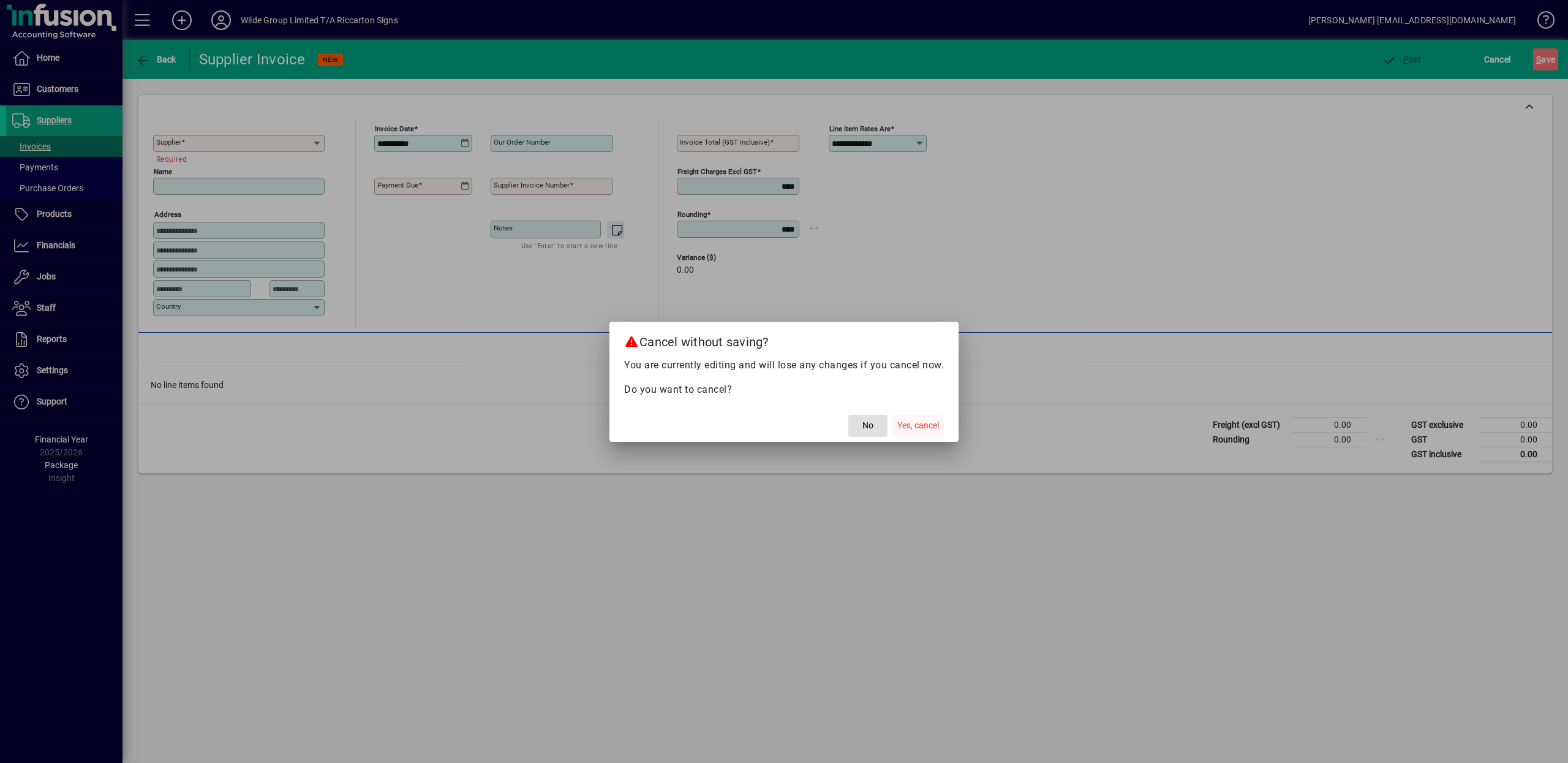
click at [915, 425] on span "Yes, cancel" at bounding box center [918, 425] width 42 height 13
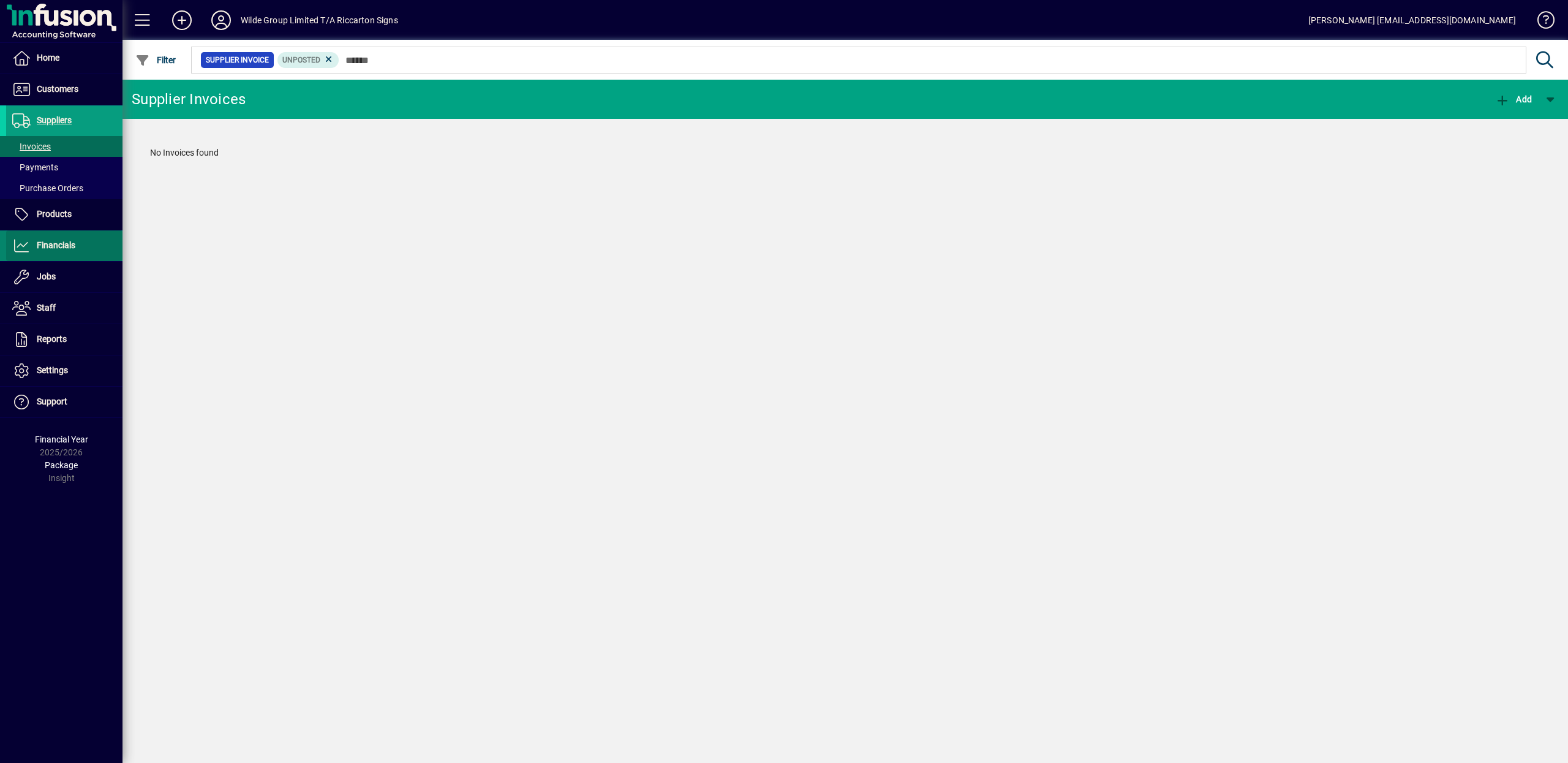
click at [69, 250] on span "Financials" at bounding box center [56, 245] width 39 height 10
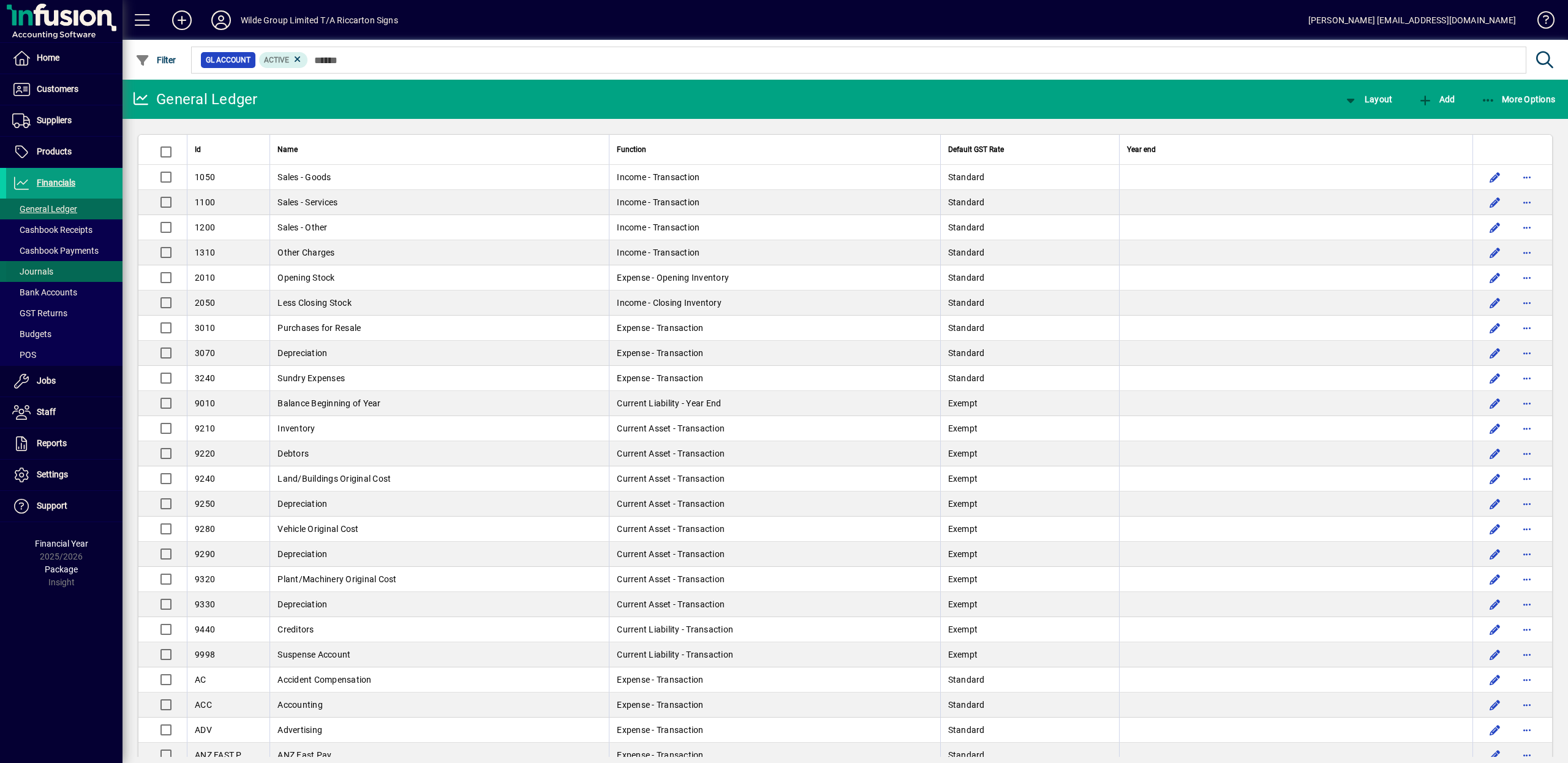
click at [40, 274] on span "Journals" at bounding box center [32, 271] width 41 height 10
